Goal: Communication & Community: Answer question/provide support

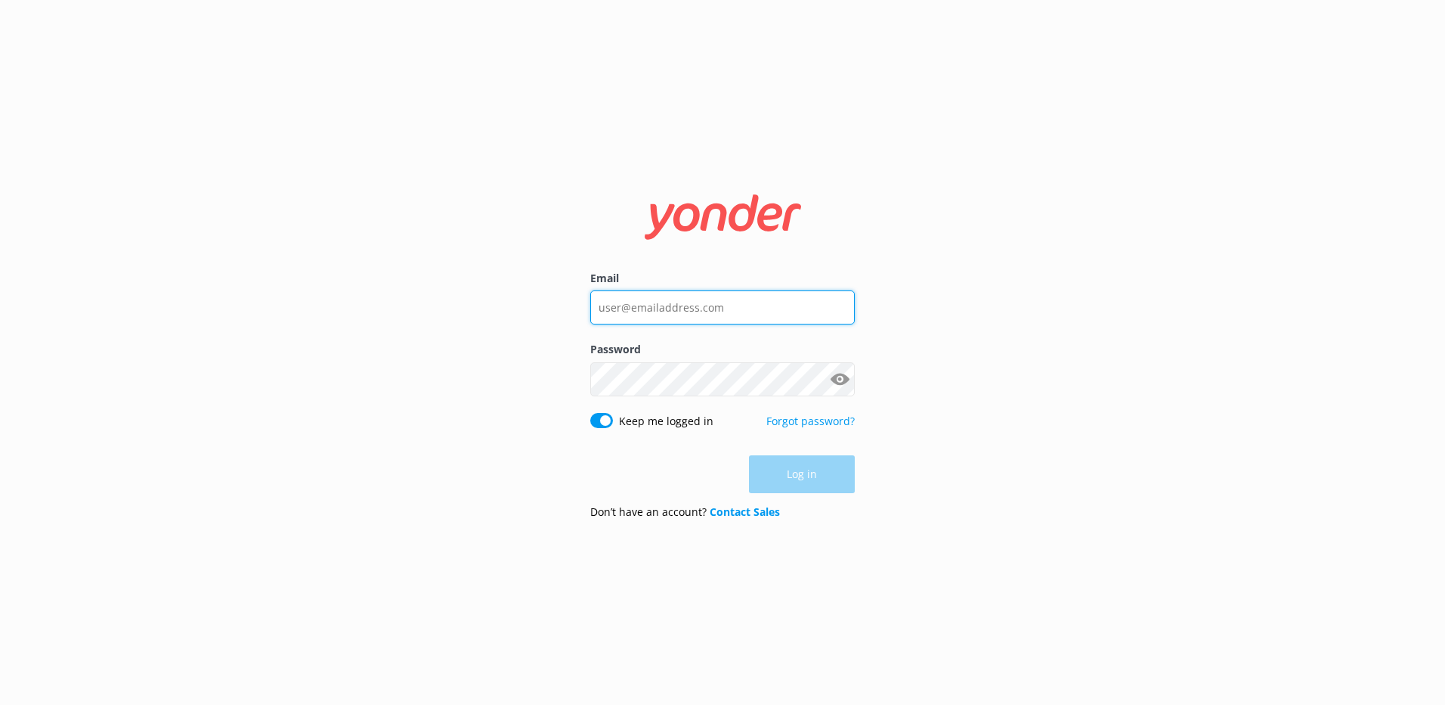
type input "info@ducktours.co.nz"
click at [808, 473] on div "Log in" at bounding box center [722, 474] width 265 height 38
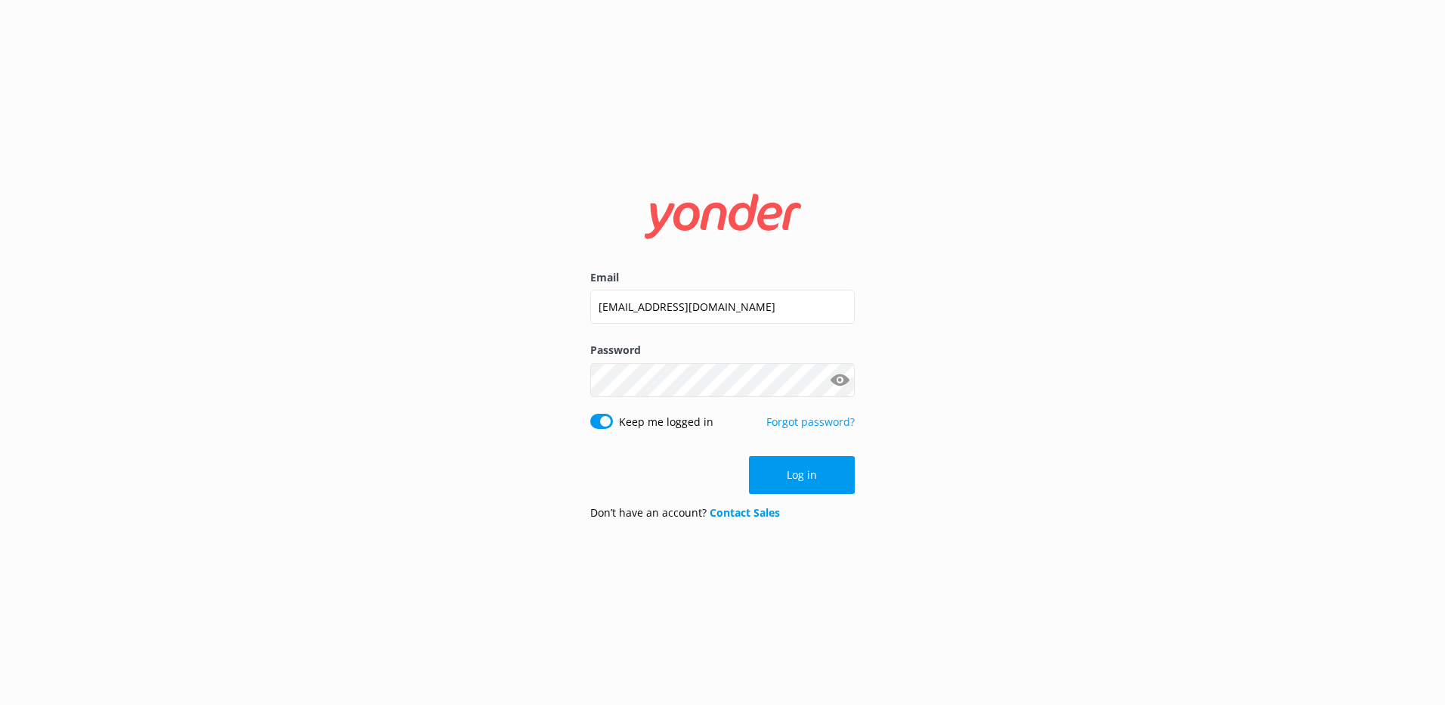
click at [808, 472] on button "Log in" at bounding box center [802, 475] width 106 height 38
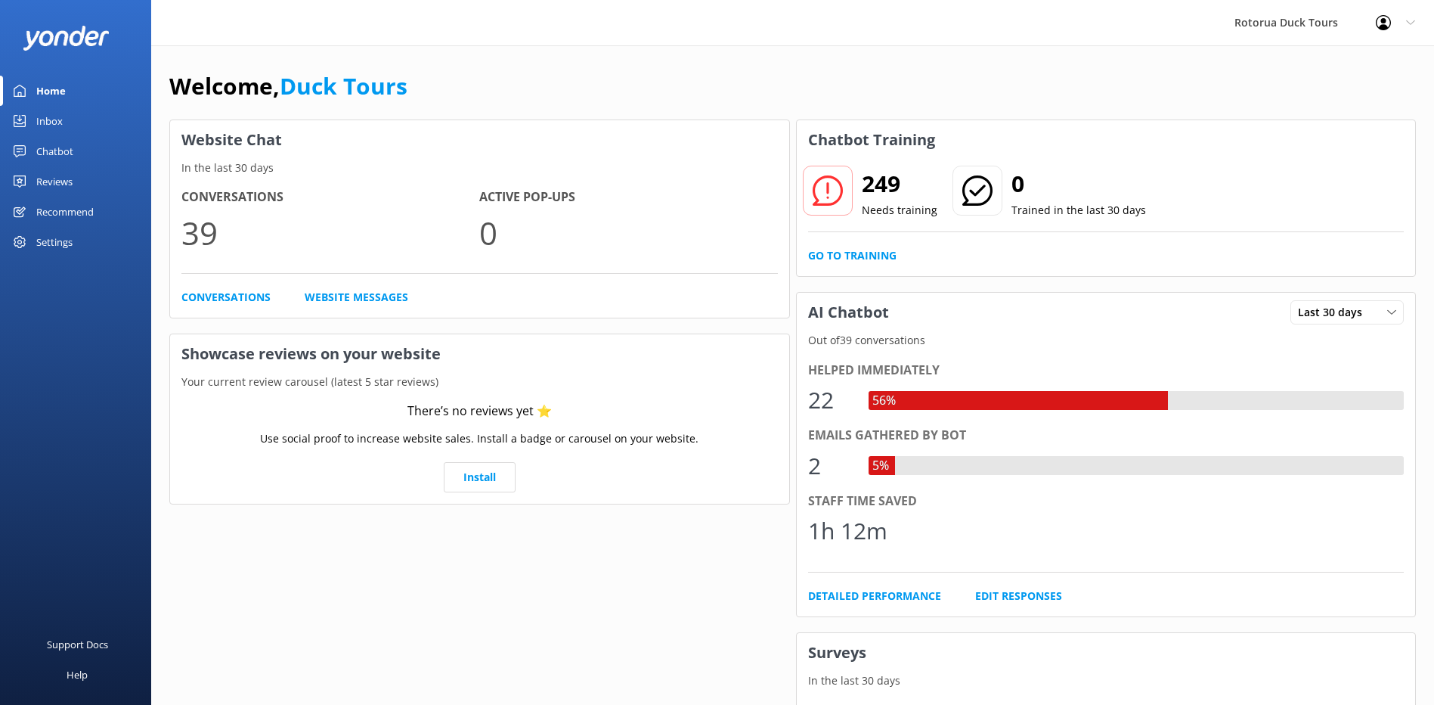
click at [48, 121] on div "Inbox" at bounding box center [49, 121] width 26 height 30
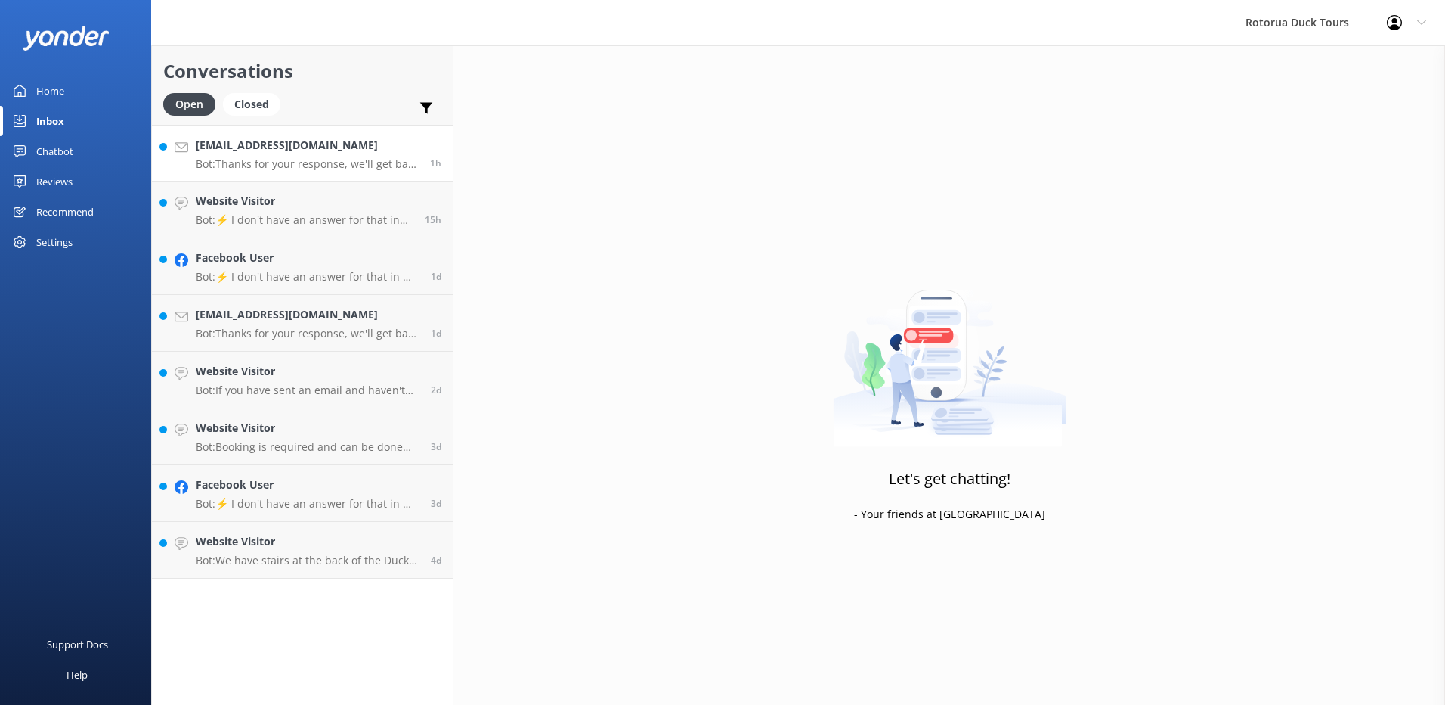
click at [255, 139] on h4 "[EMAIL_ADDRESS][DOMAIN_NAME]" at bounding box center [307, 145] width 223 height 17
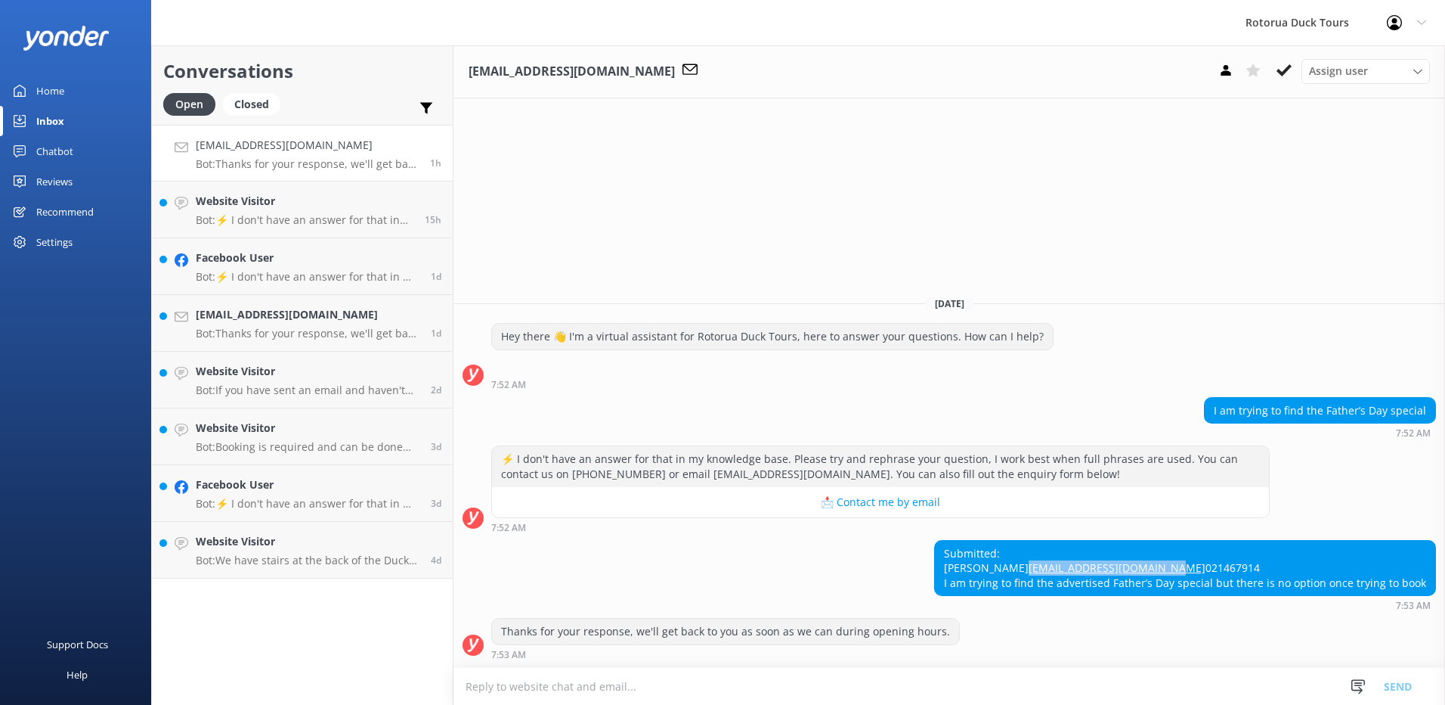
drag, startPoint x: 1103, startPoint y: 551, endPoint x: 958, endPoint y: 550, distance: 145.1
click at [958, 550] on div "Submitted: Daniel Danielchauval97@gmail.com 021467914 I am trying to find the a…" at bounding box center [1185, 567] width 500 height 55
copy link "[EMAIL_ADDRESS][DOMAIN_NAME]"
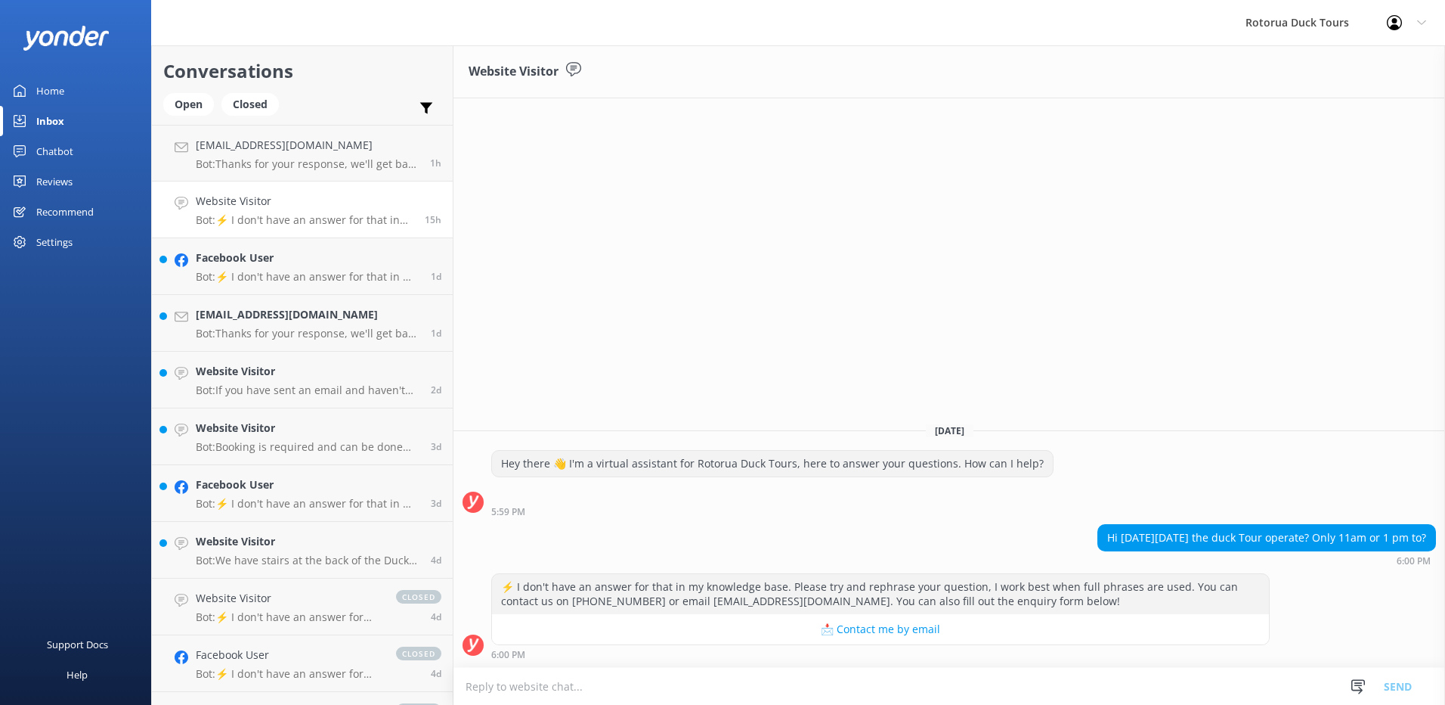
click at [526, 654] on div "6:00 PM" at bounding box center [880, 654] width 779 height 11
click at [548, 686] on textarea at bounding box center [950, 685] width 992 height 37
click at [534, 683] on textarea "Morning, Our City and lake tour" at bounding box center [950, 686] width 992 height 38
click at [673, 686] on textarea "Morning, Our 90min City and lake tour" at bounding box center [950, 686] width 992 height 38
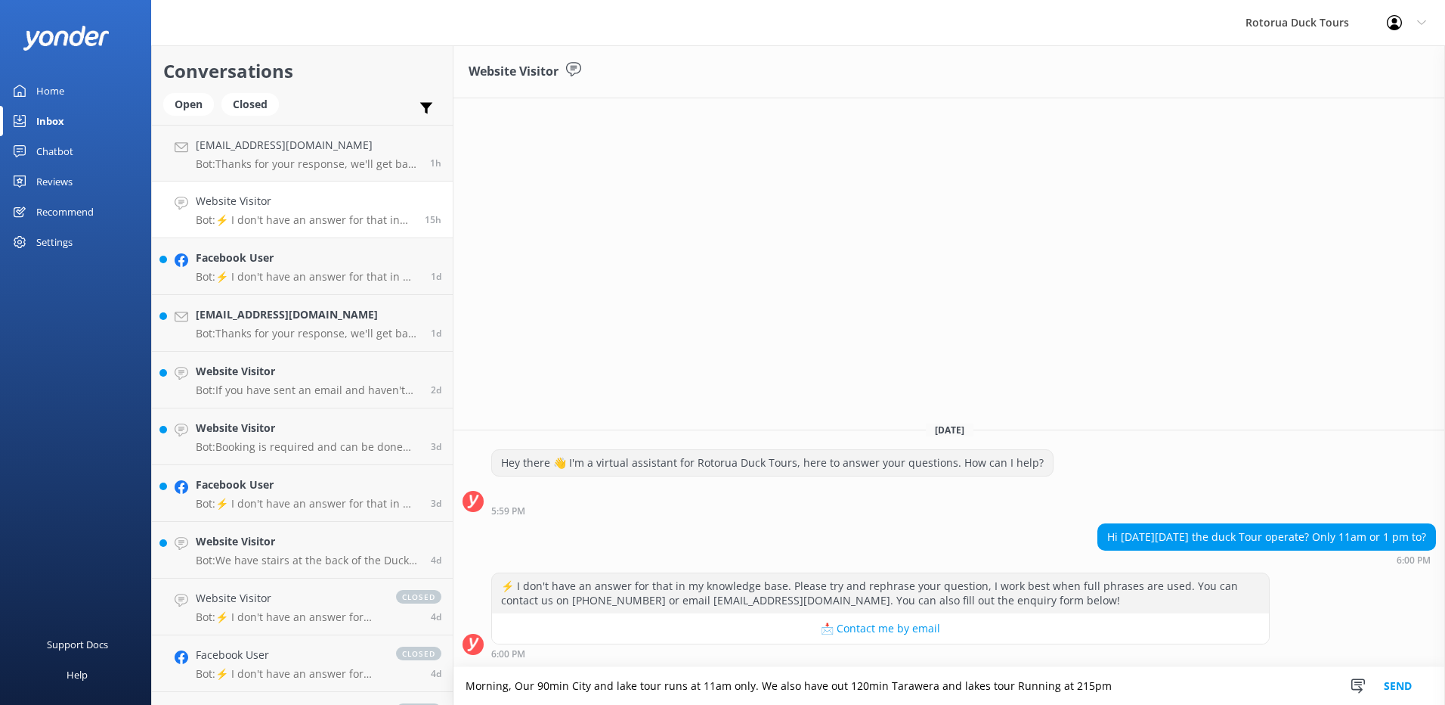
click at [1093, 686] on textarea "Morning, Our 90min City and lake tour runs at 11am only. We also have out 120mi…" at bounding box center [950, 686] width 992 height 38
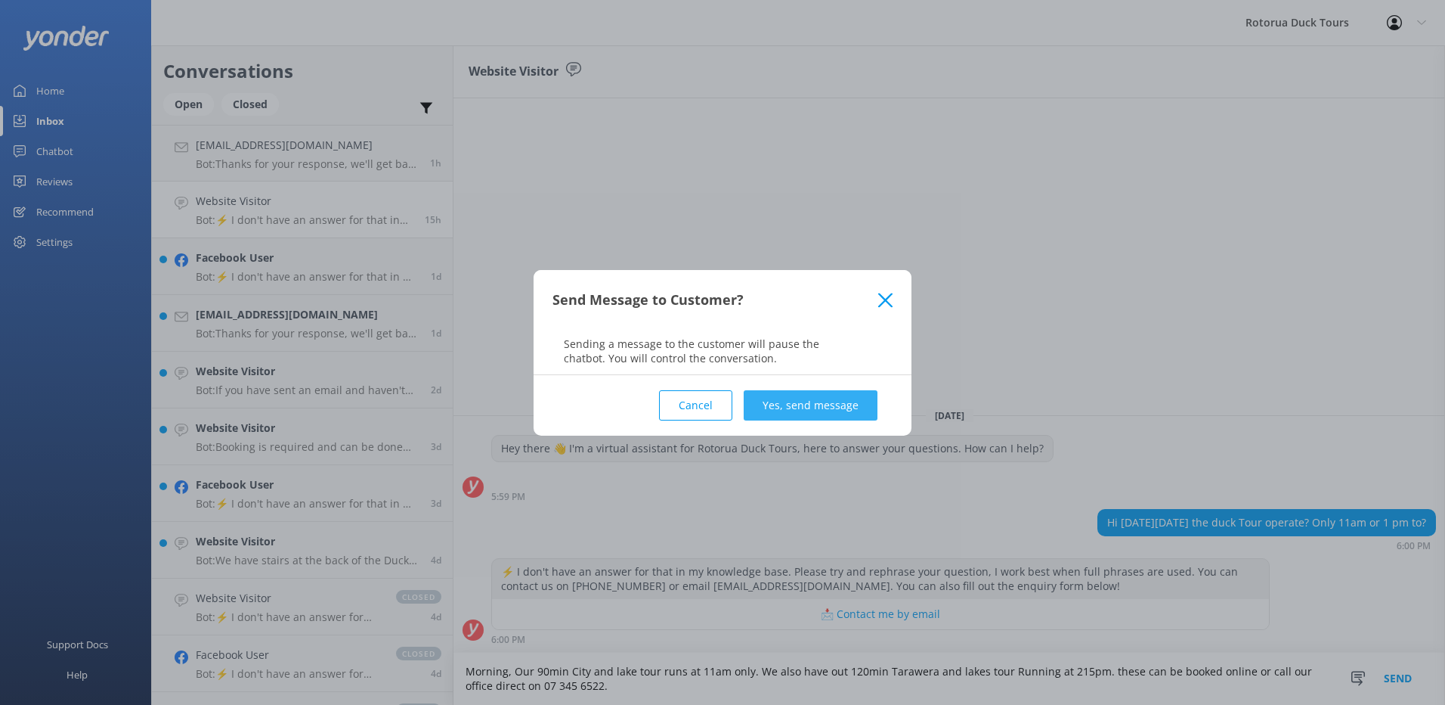
type textarea "Morning, Our 90min City and lake tour runs at 11am only. We also have out 120mi…"
click at [792, 405] on button "Yes, send message" at bounding box center [811, 405] width 134 height 30
